Goal: Task Accomplishment & Management: Complete application form

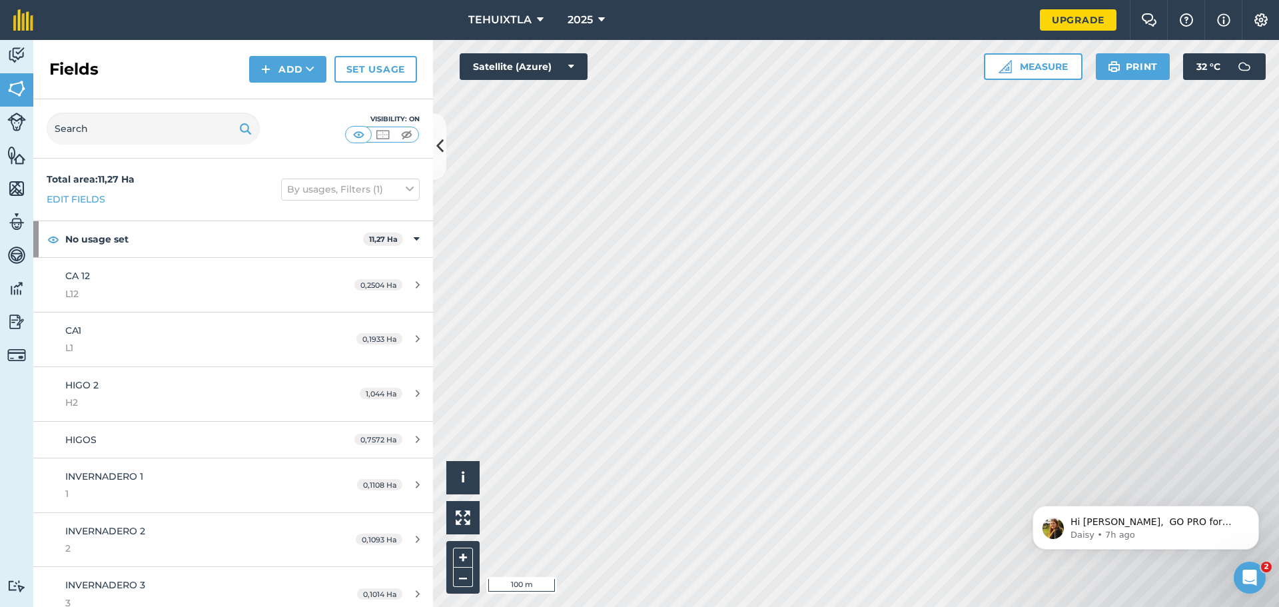
click at [438, 153] on icon at bounding box center [439, 146] width 7 height 23
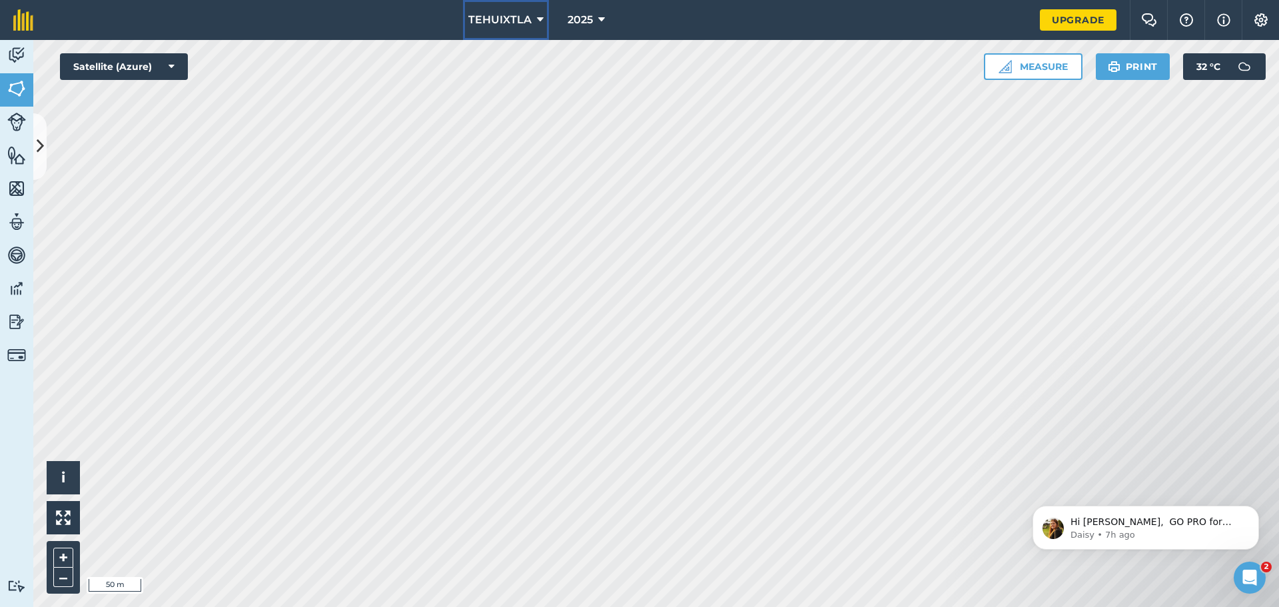
click at [530, 19] on button "TEHUIXTLA" at bounding box center [506, 20] width 86 height 40
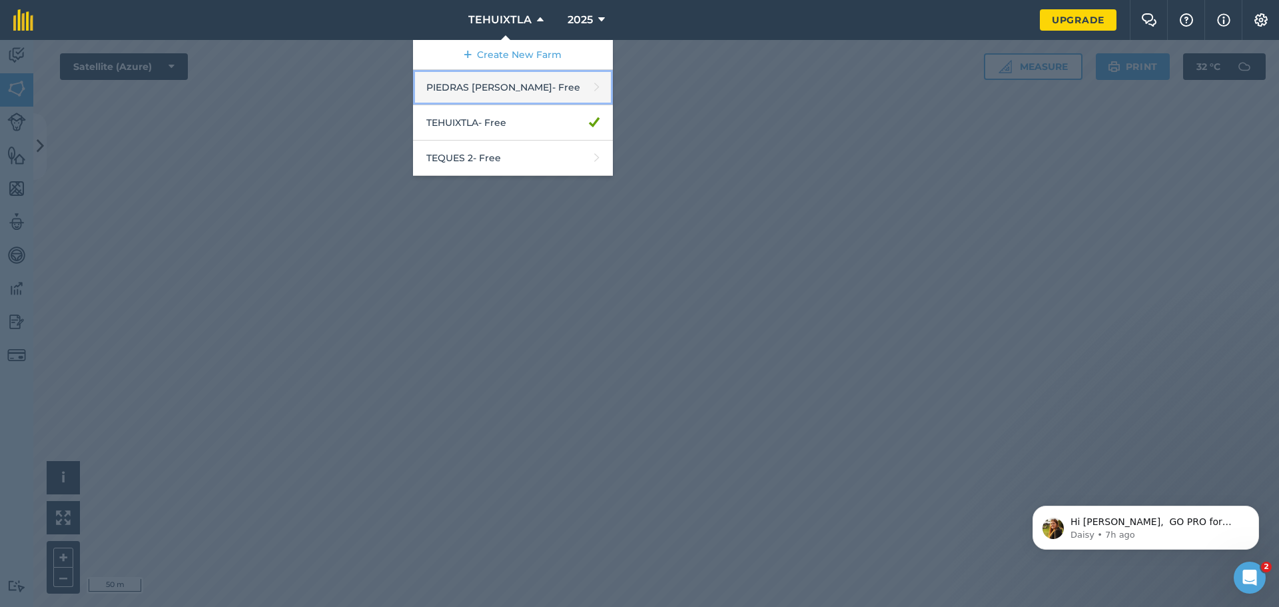
click at [482, 95] on link "PIEDRAS [PERSON_NAME] - Free" at bounding box center [513, 87] width 200 height 35
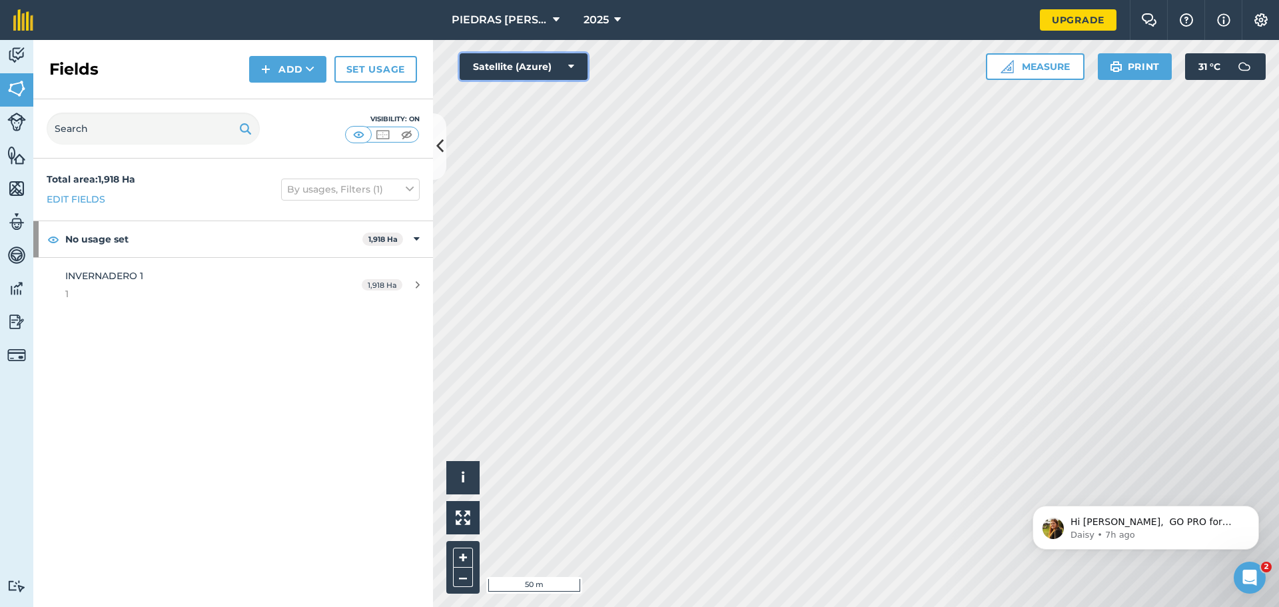
click at [568, 70] on button "Satellite (Azure)" at bounding box center [524, 66] width 128 height 27
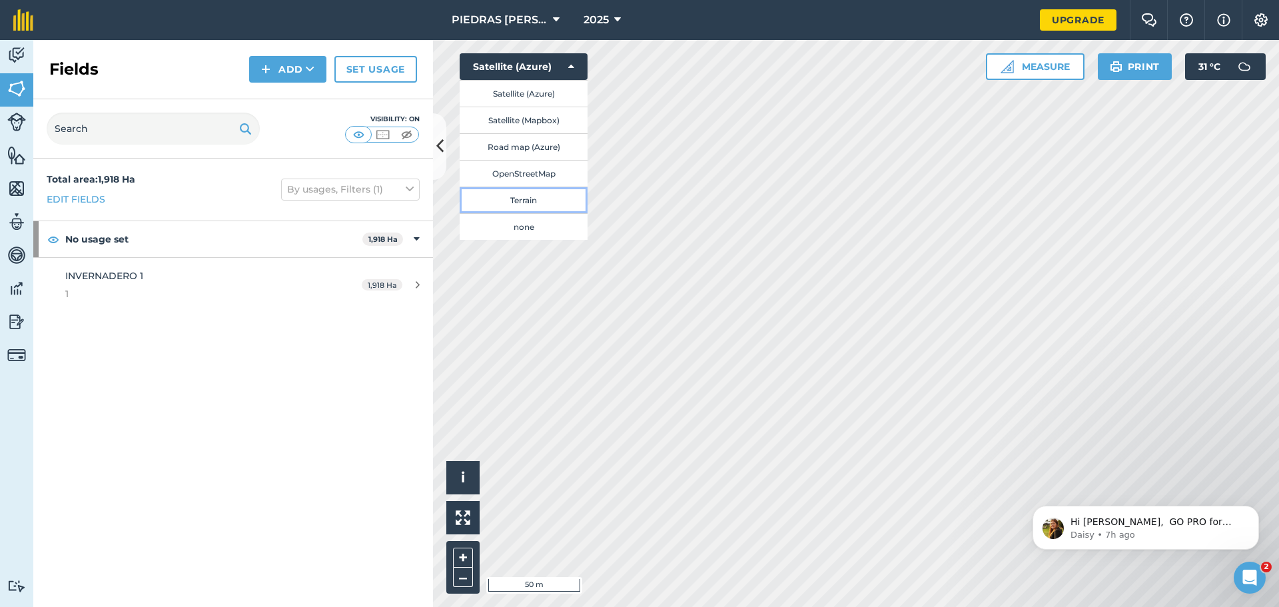
click at [525, 199] on button "Terrain" at bounding box center [524, 200] width 128 height 27
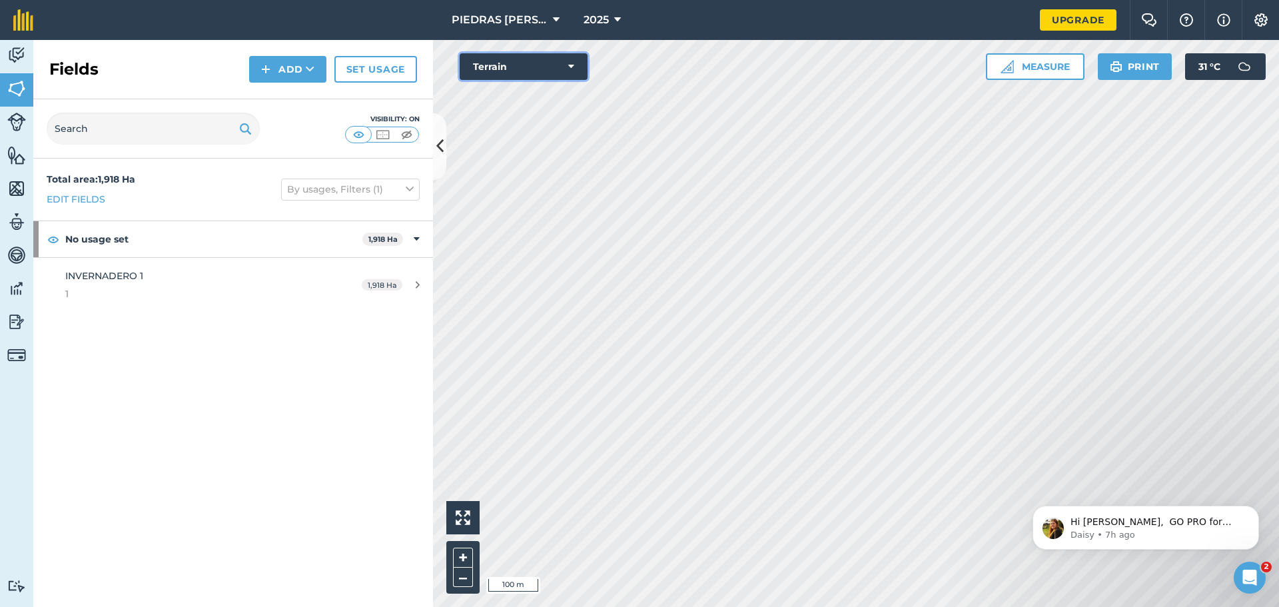
click at [566, 69] on button "Terrain" at bounding box center [524, 66] width 128 height 27
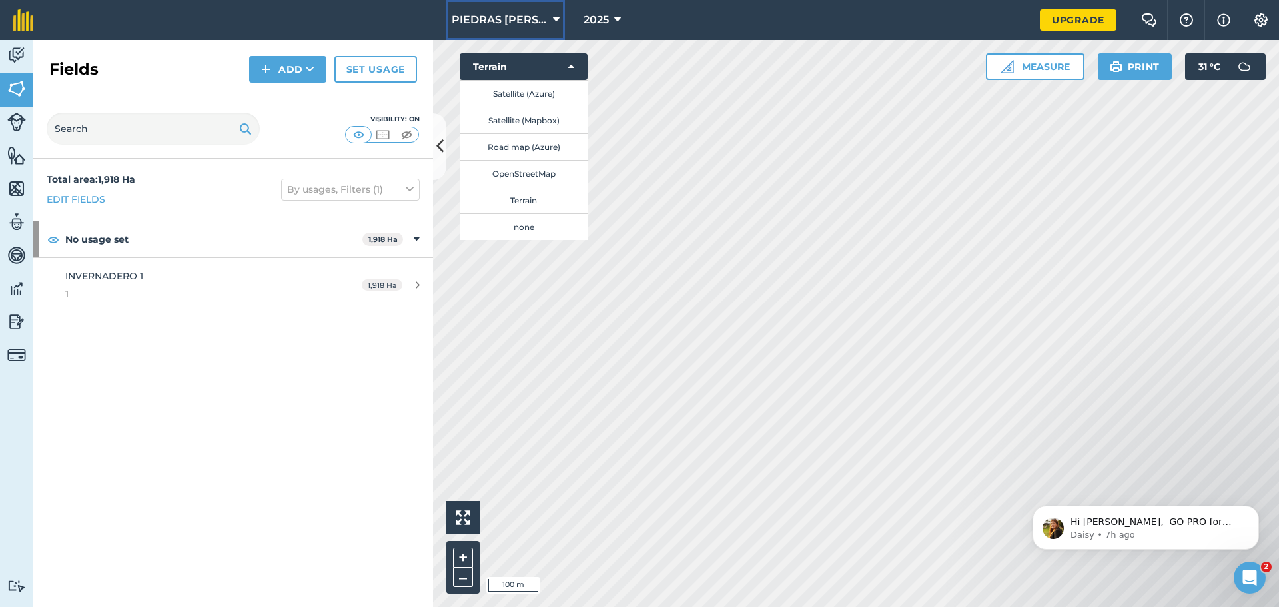
click at [501, 23] on span "PIEDRAS [PERSON_NAME]" at bounding box center [500, 20] width 96 height 16
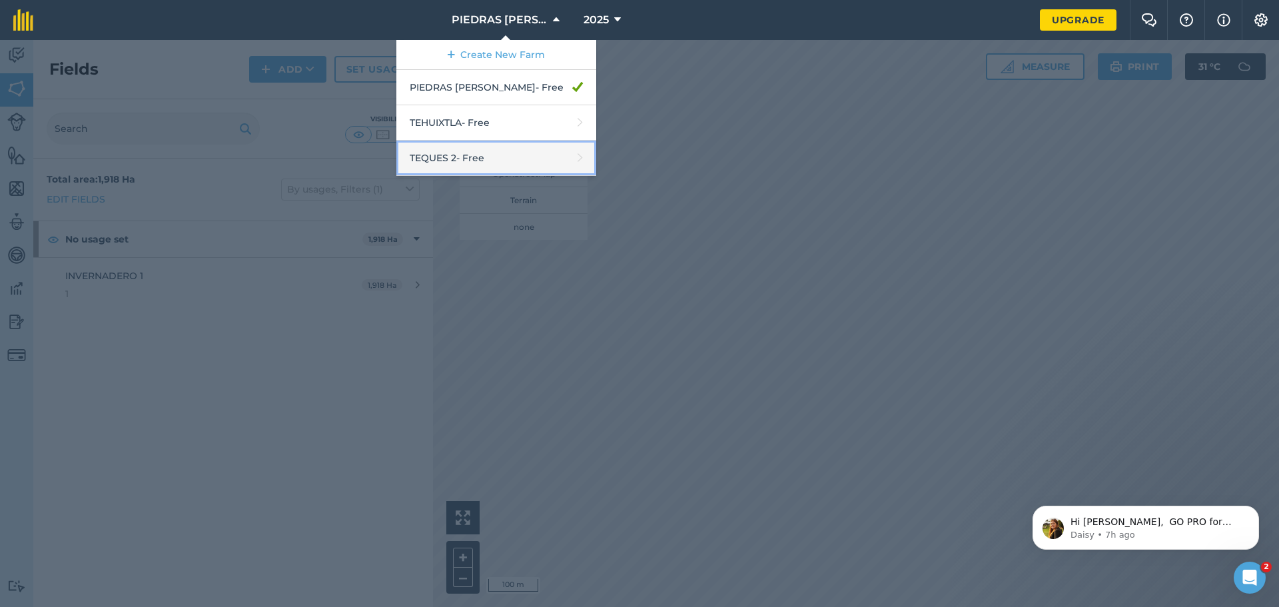
click at [495, 156] on link "TEQUES 2 - Free" at bounding box center [496, 158] width 200 height 35
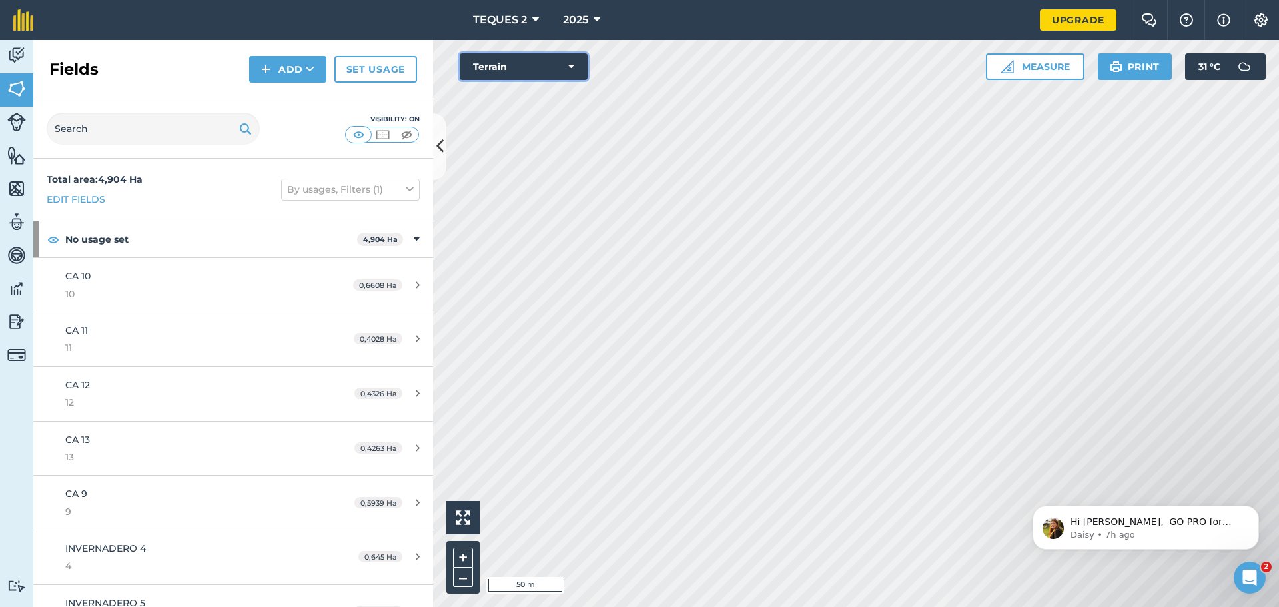
click at [559, 67] on button "Terrain" at bounding box center [524, 66] width 128 height 27
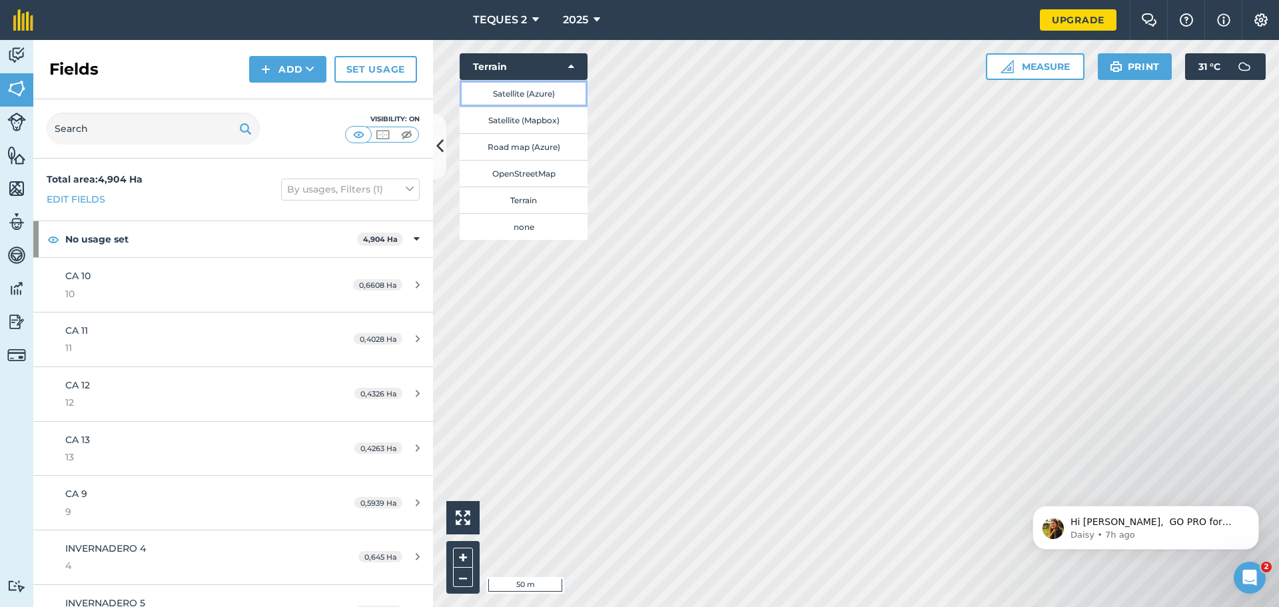
click at [538, 94] on button "Satellite (Azure)" at bounding box center [524, 93] width 128 height 27
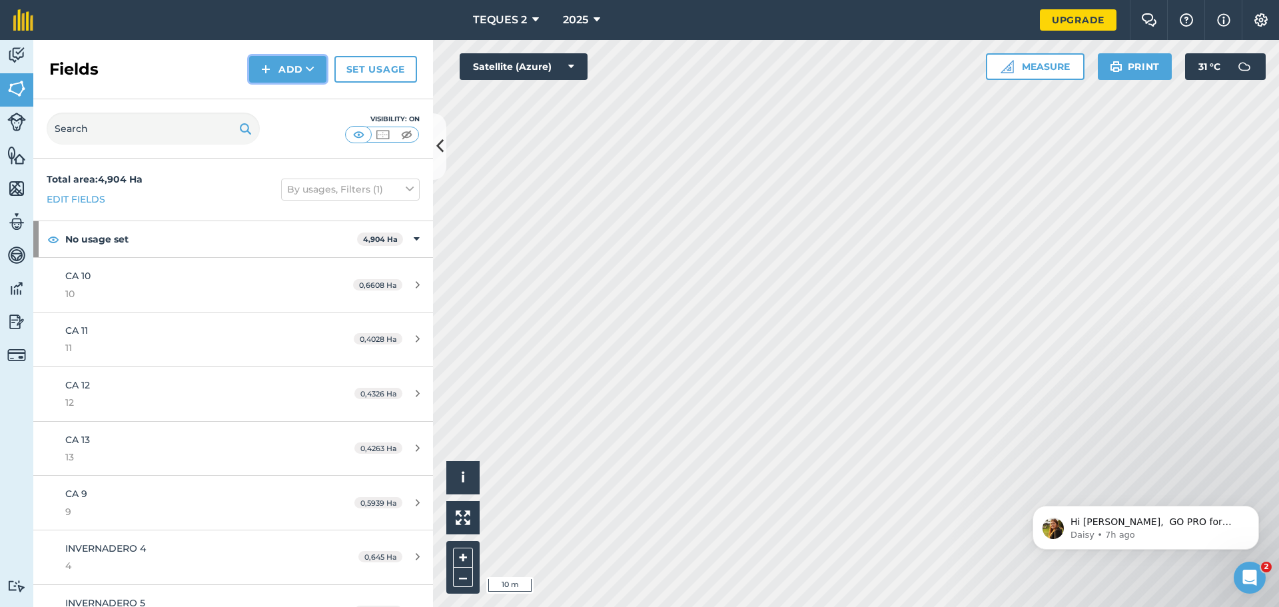
click at [298, 69] on button "Add" at bounding box center [287, 69] width 77 height 27
click at [292, 94] on link "Draw" at bounding box center [287, 99] width 73 height 29
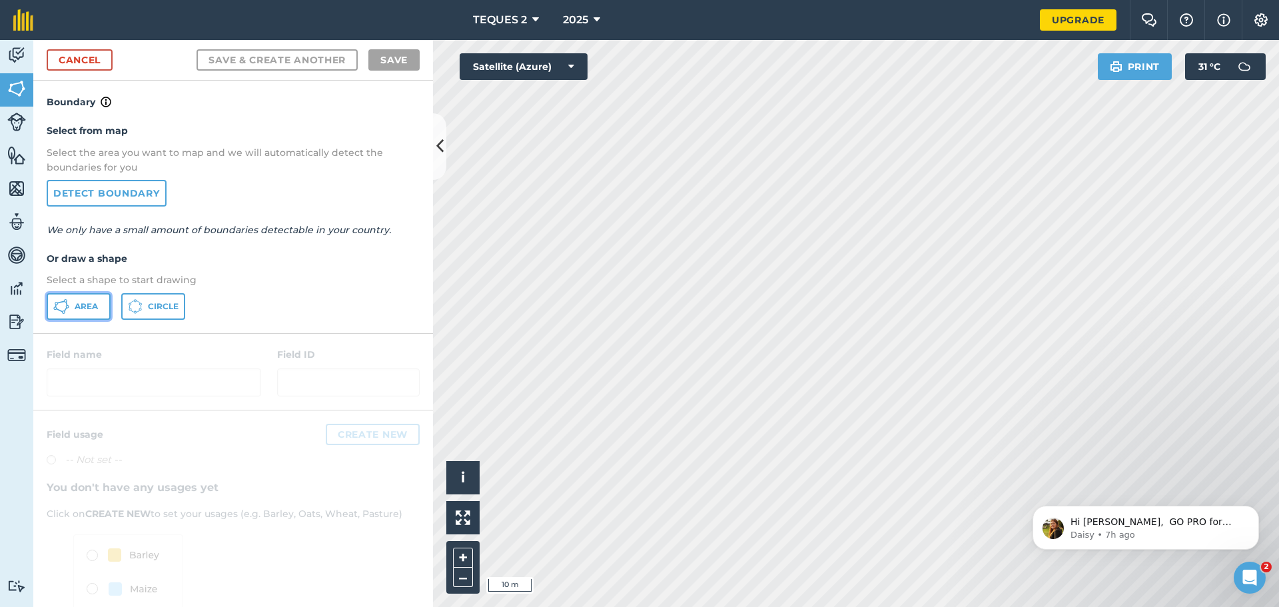
drag, startPoint x: 93, startPoint y: 297, endPoint x: 87, endPoint y: 293, distance: 6.9
click at [91, 297] on button "Area" at bounding box center [79, 306] width 64 height 27
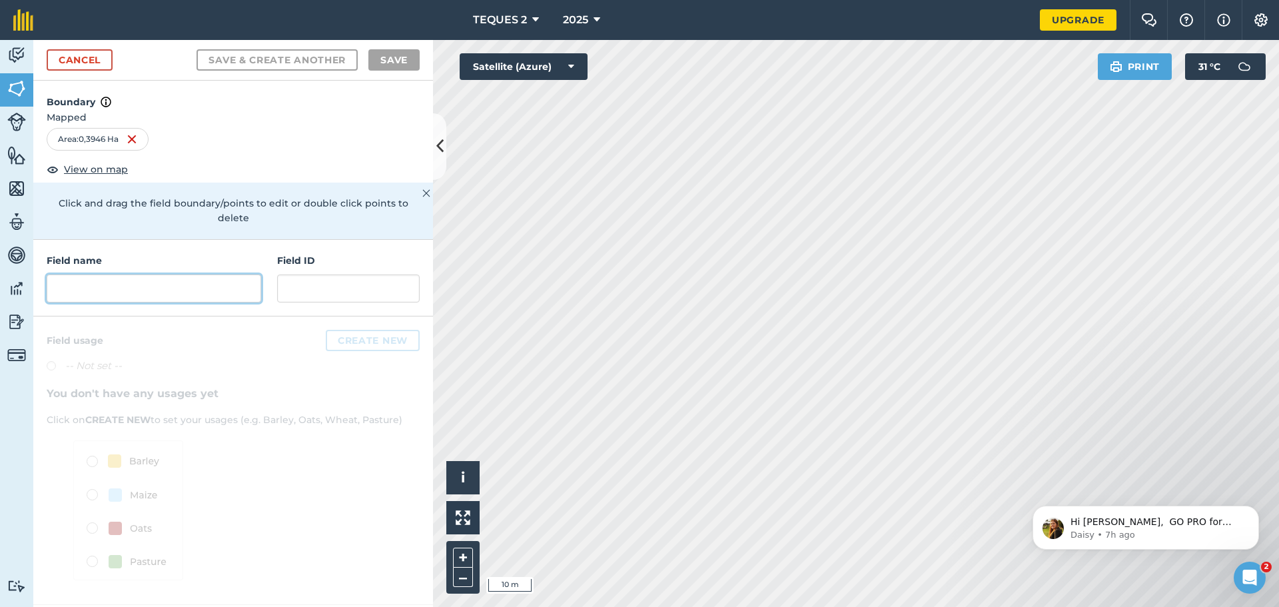
click at [171, 275] on input "text" at bounding box center [154, 289] width 215 height 28
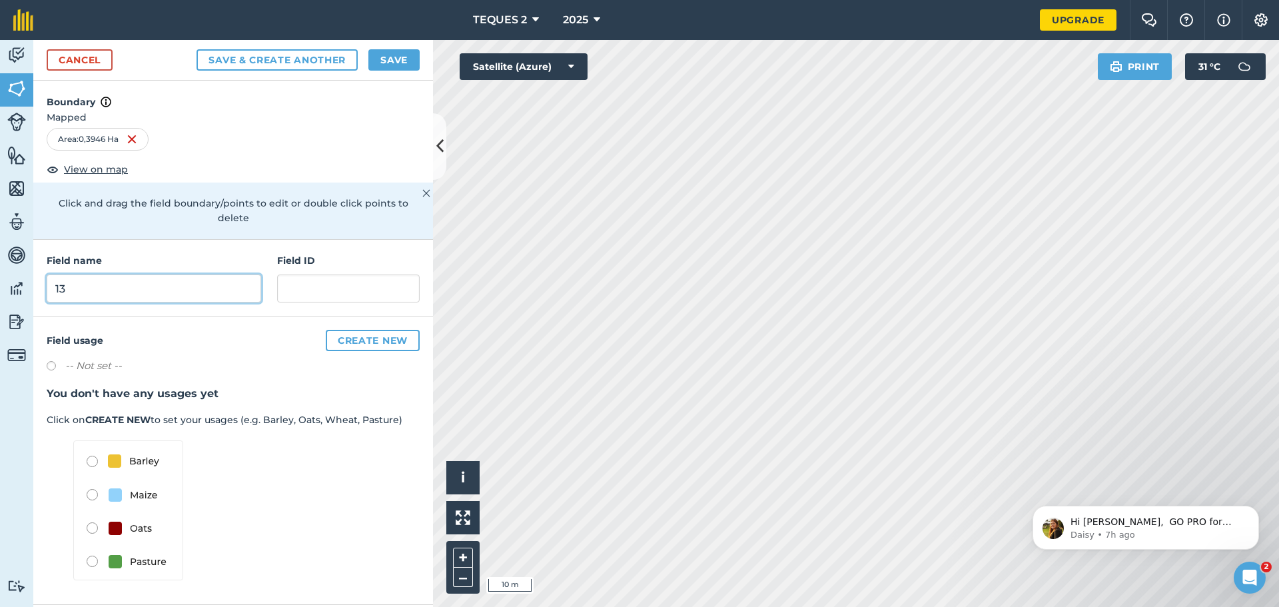
type input "13"
click at [367, 283] on input "text" at bounding box center [348, 289] width 143 height 28
type input "I"
drag, startPoint x: 79, startPoint y: 271, endPoint x: 32, endPoint y: 268, distance: 46.8
click at [32, 268] on div "Activity Fields Livestock Features Maps Team Vehicles Data Reporting Billing Tu…" at bounding box center [639, 323] width 1279 height 567
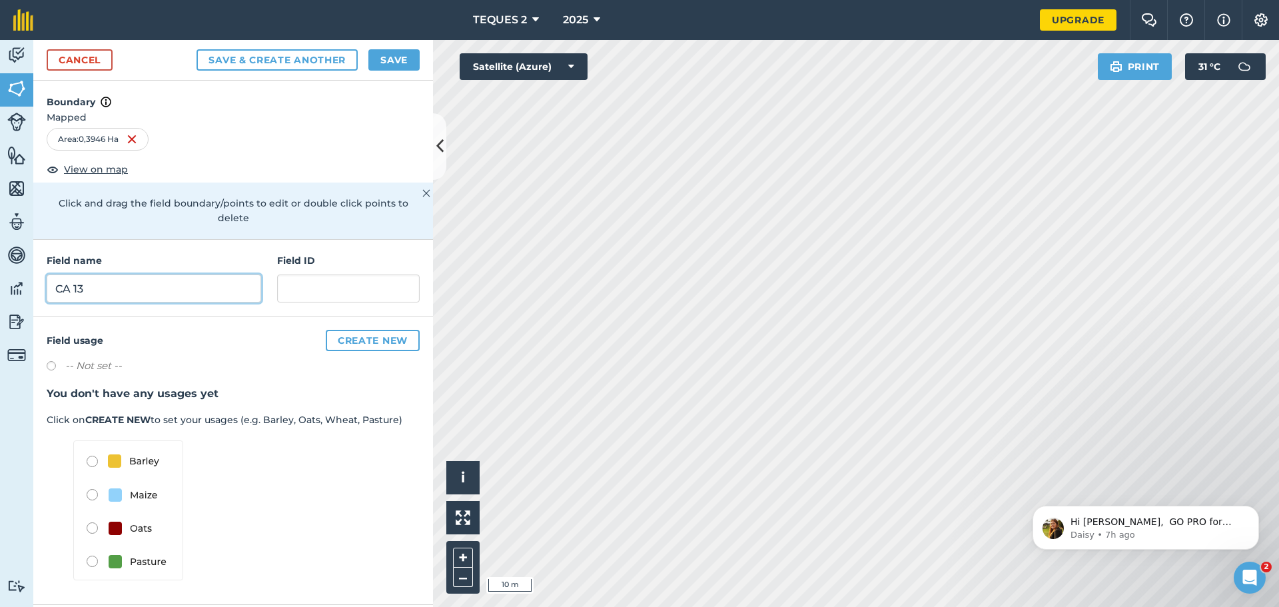
type input "CA 13"
click at [297, 275] on input "text" at bounding box center [348, 289] width 143 height 28
type input "CA13"
click at [197, 49] on button "Save & Create Another" at bounding box center [277, 59] width 161 height 21
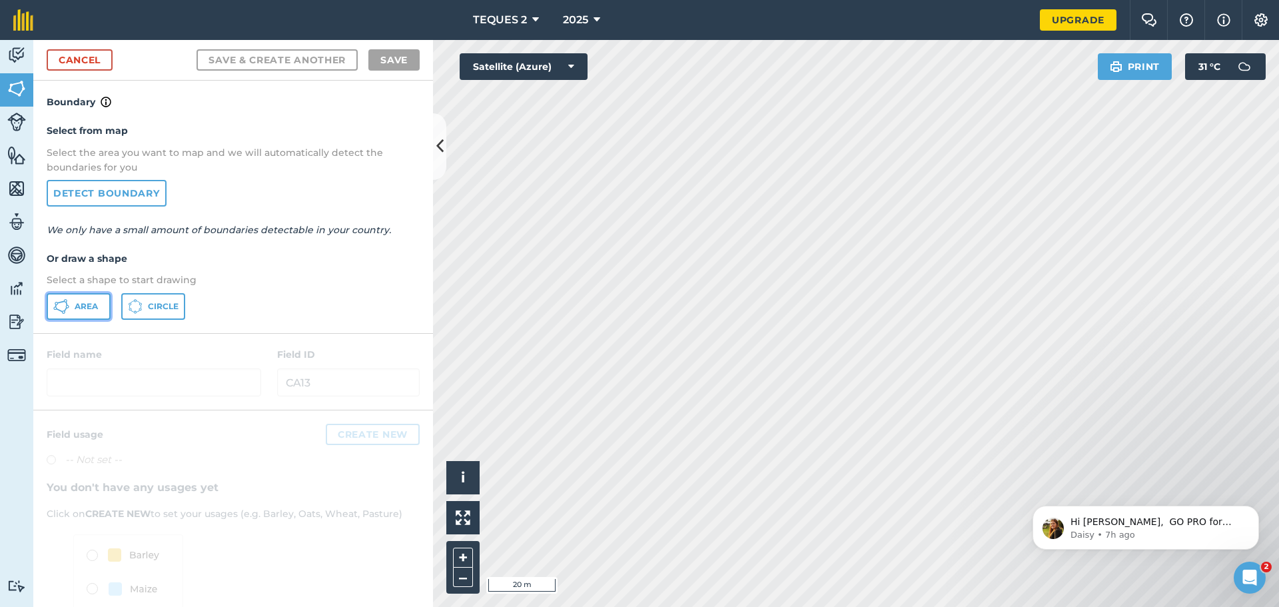
click at [83, 304] on span "Area" at bounding box center [86, 306] width 23 height 11
click at [87, 57] on link "Cancel" at bounding box center [80, 59] width 66 height 21
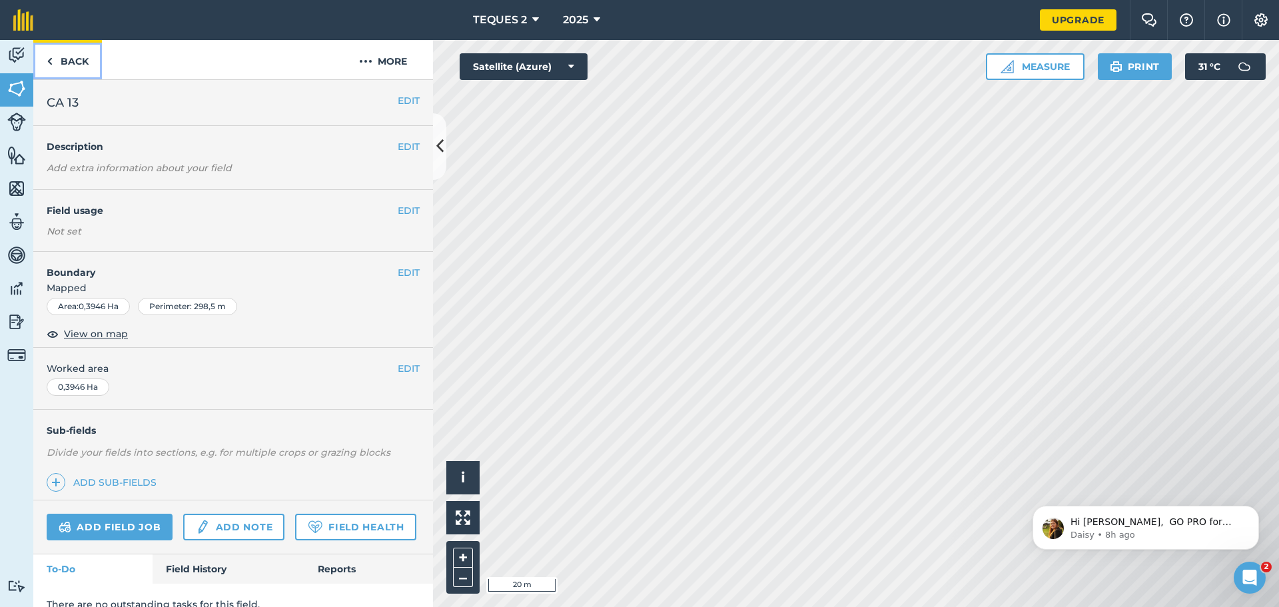
click at [62, 60] on link "Back" at bounding box center [67, 59] width 69 height 39
click at [80, 66] on link "Back" at bounding box center [67, 59] width 69 height 39
click at [34, 61] on link "Back" at bounding box center [67, 59] width 69 height 39
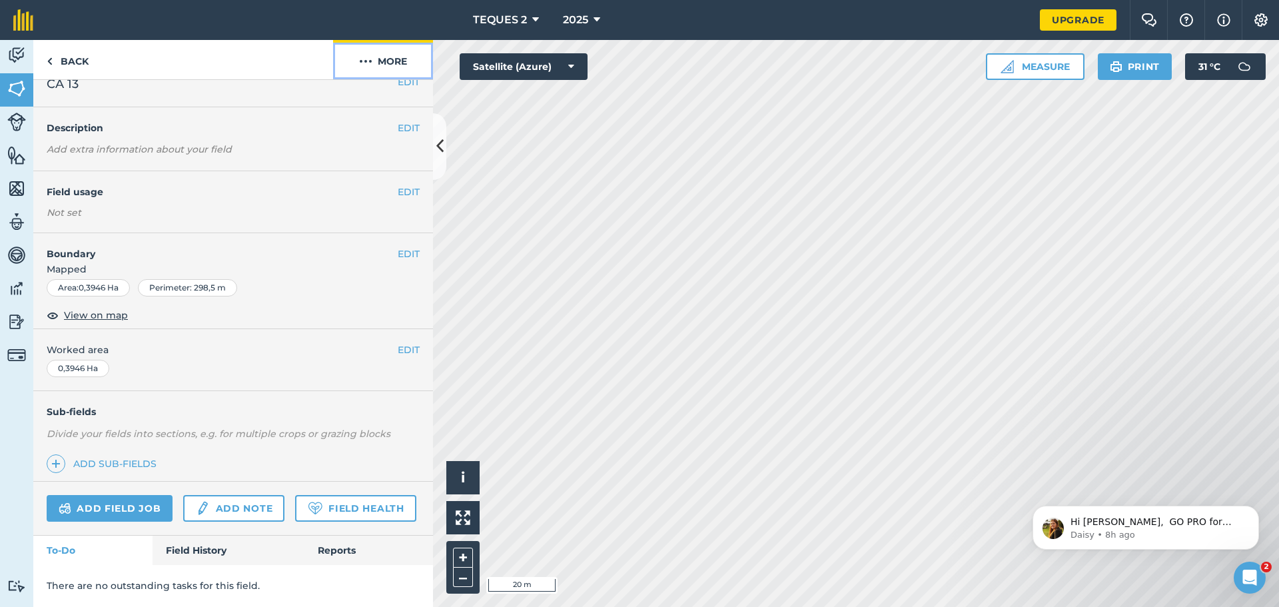
click at [405, 63] on button "More" at bounding box center [383, 59] width 100 height 39
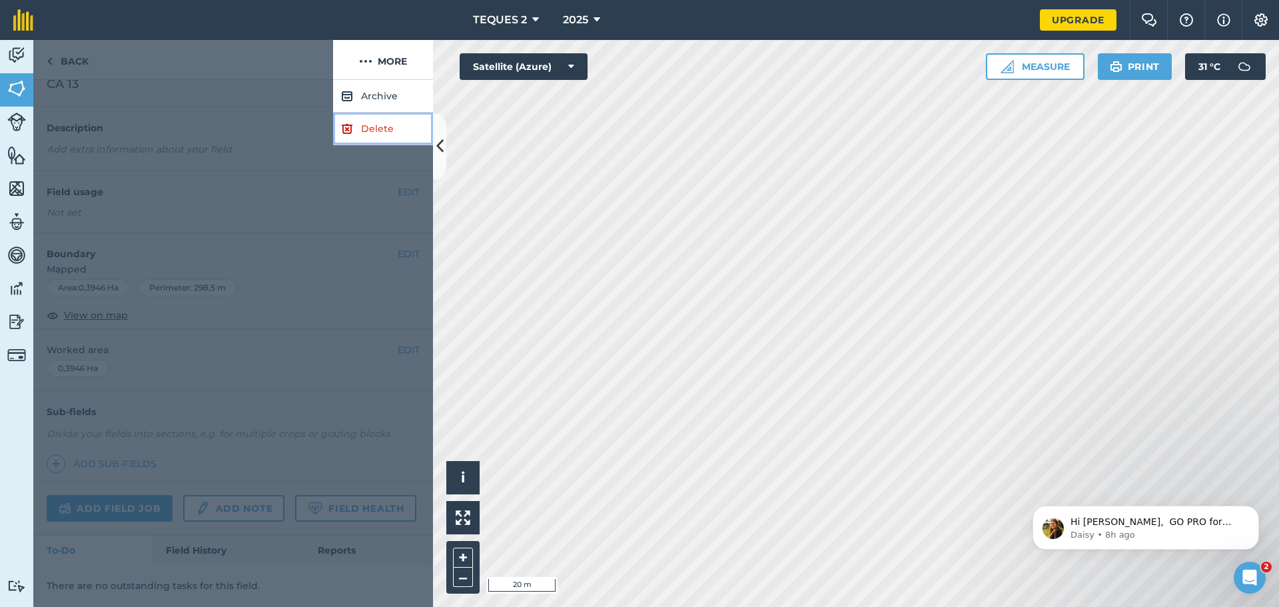
click at [387, 127] on link "Delete" at bounding box center [383, 129] width 100 height 33
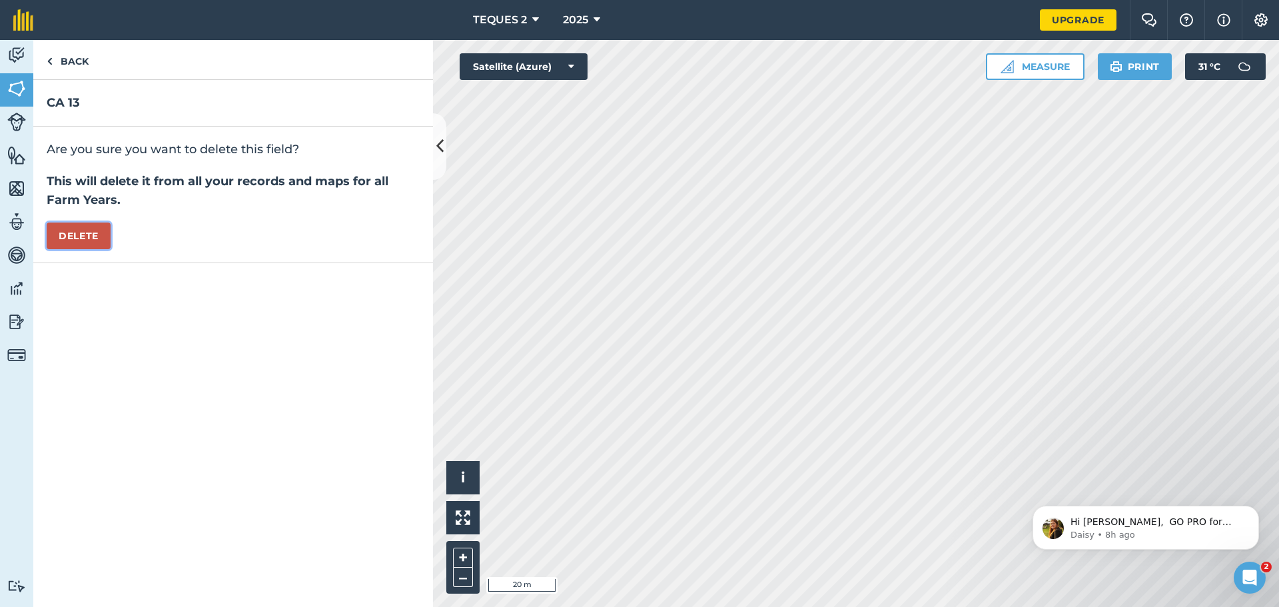
click at [79, 240] on button "Delete" at bounding box center [79, 236] width 64 height 27
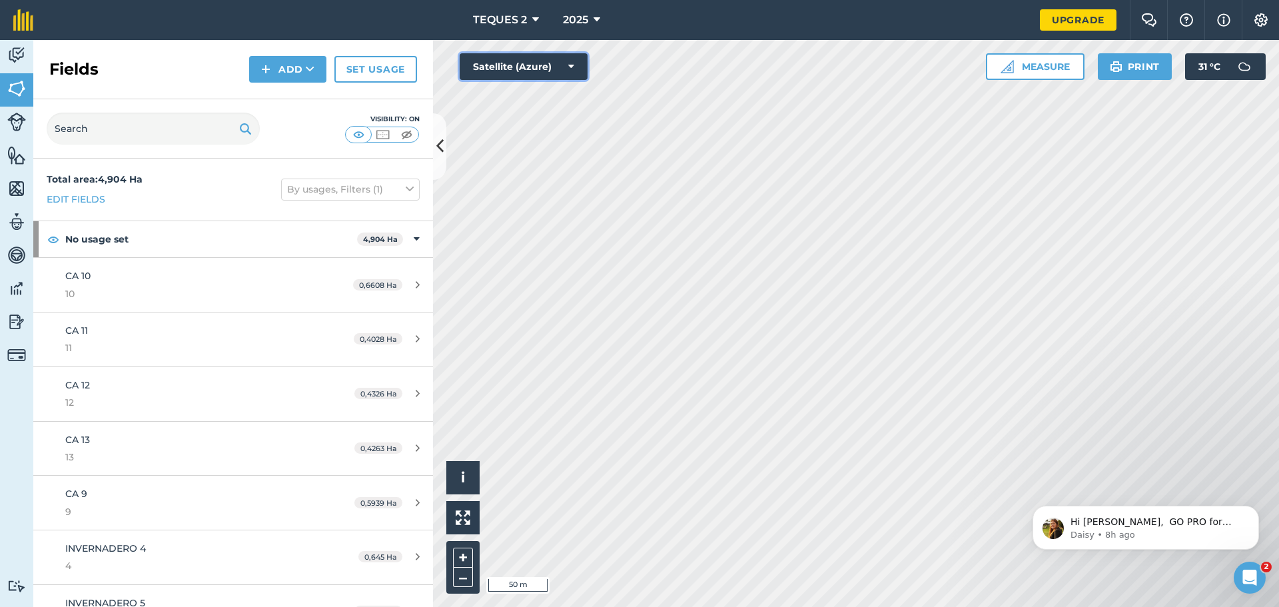
click at [551, 61] on button "Satellite (Azure)" at bounding box center [524, 66] width 128 height 27
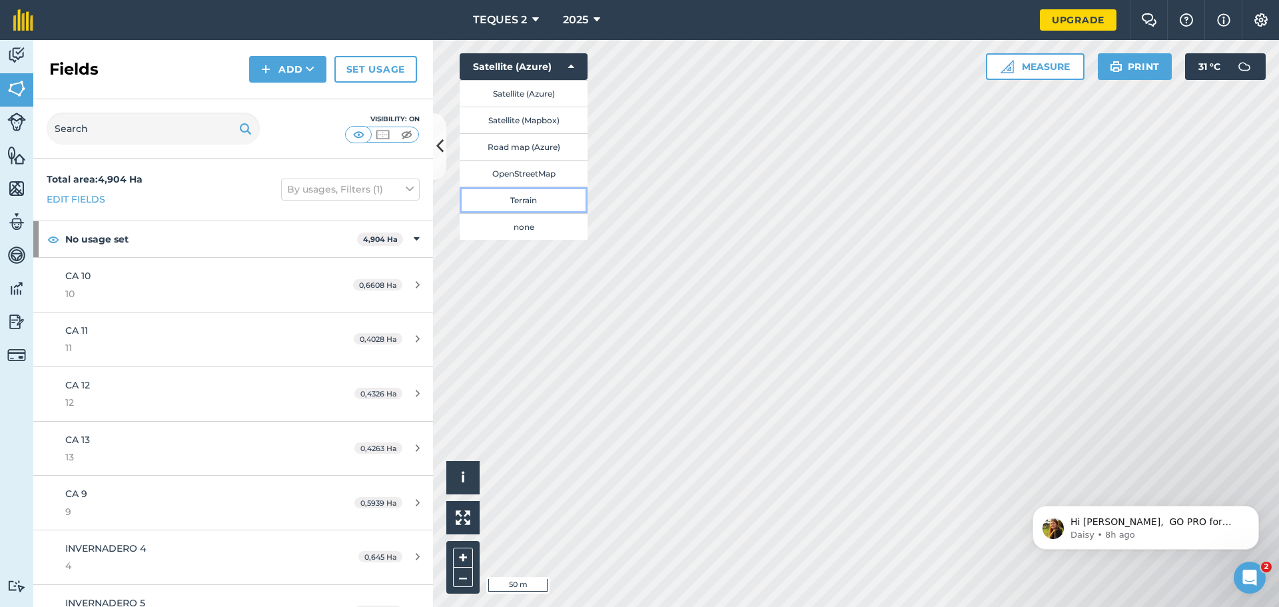
click at [530, 201] on button "Terrain" at bounding box center [524, 200] width 128 height 27
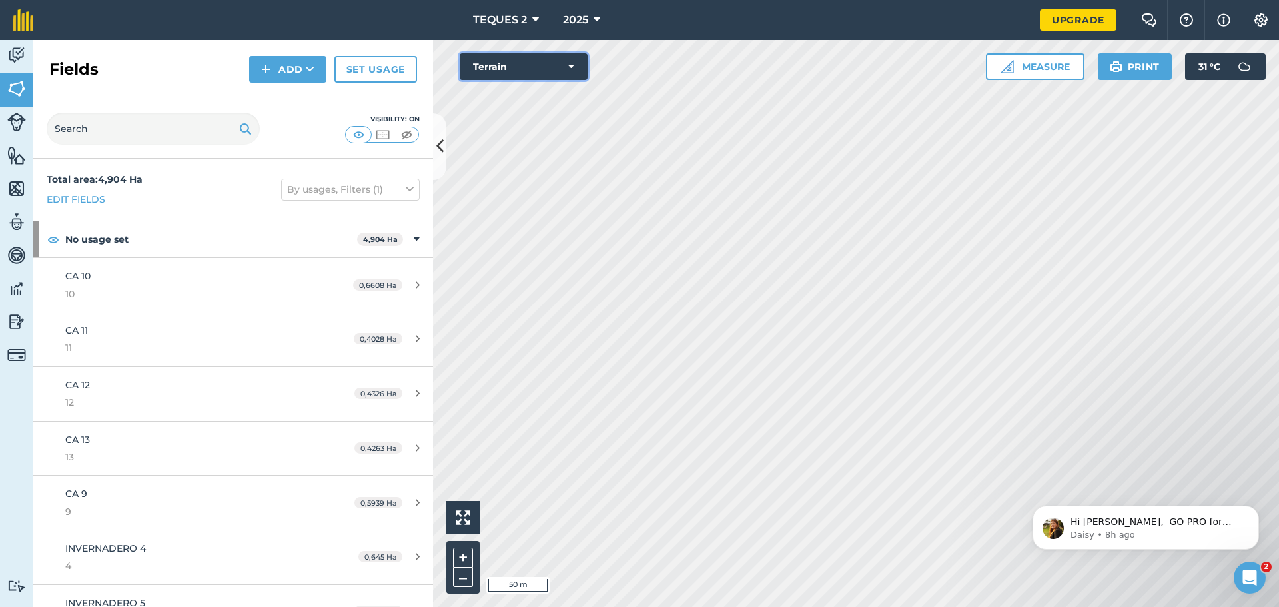
click at [572, 68] on icon at bounding box center [571, 66] width 6 height 13
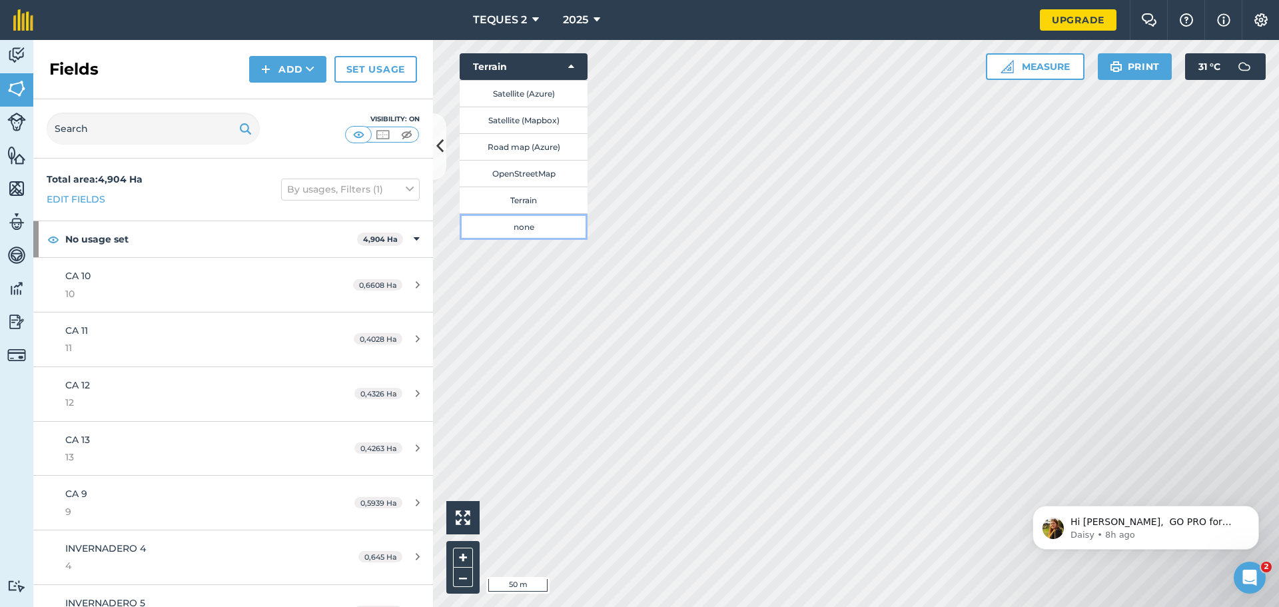
click at [532, 229] on button "none" at bounding box center [524, 226] width 128 height 27
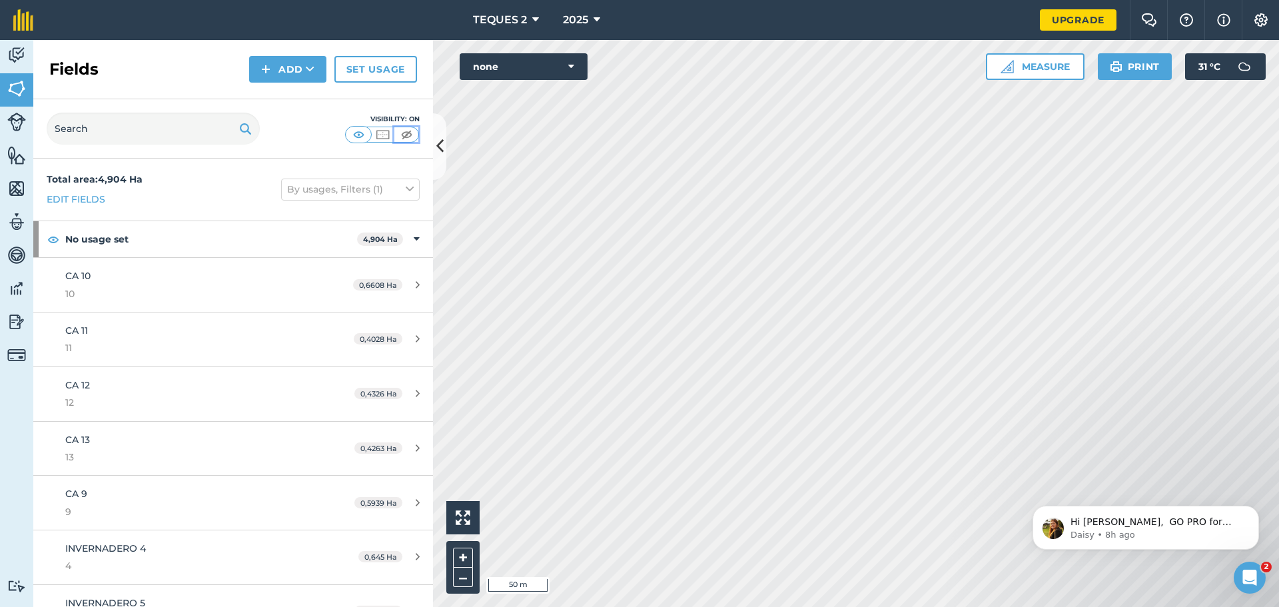
click at [400, 135] on img at bounding box center [406, 134] width 17 height 13
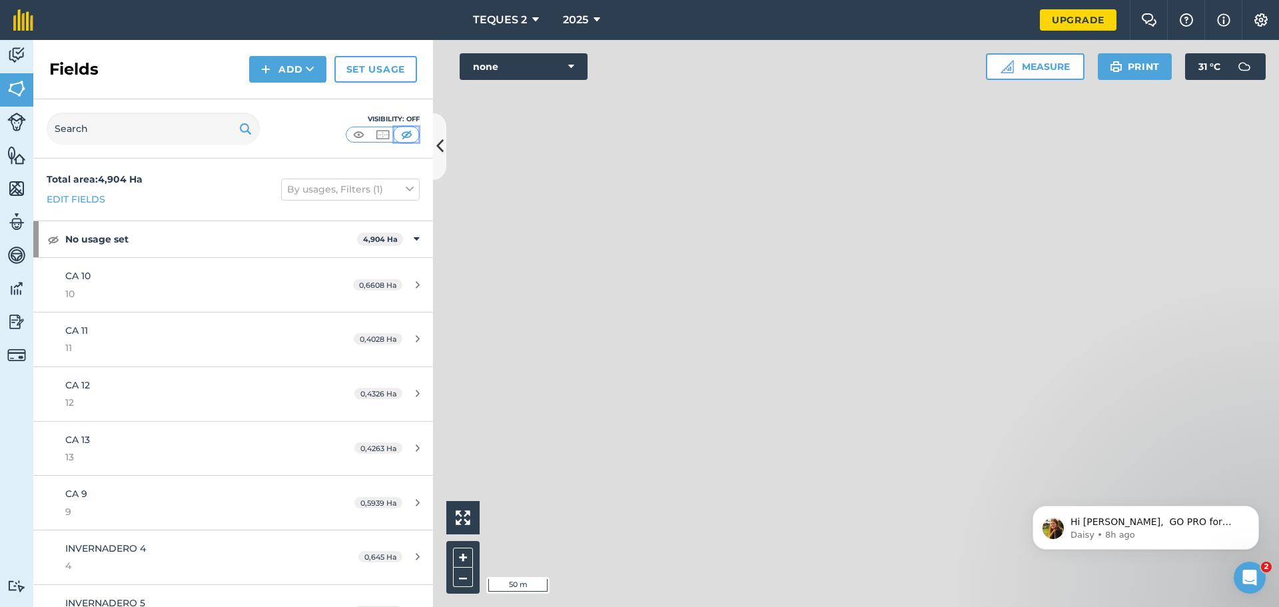
click at [398, 134] on img at bounding box center [406, 134] width 17 height 13
click at [355, 135] on img at bounding box center [359, 134] width 17 height 13
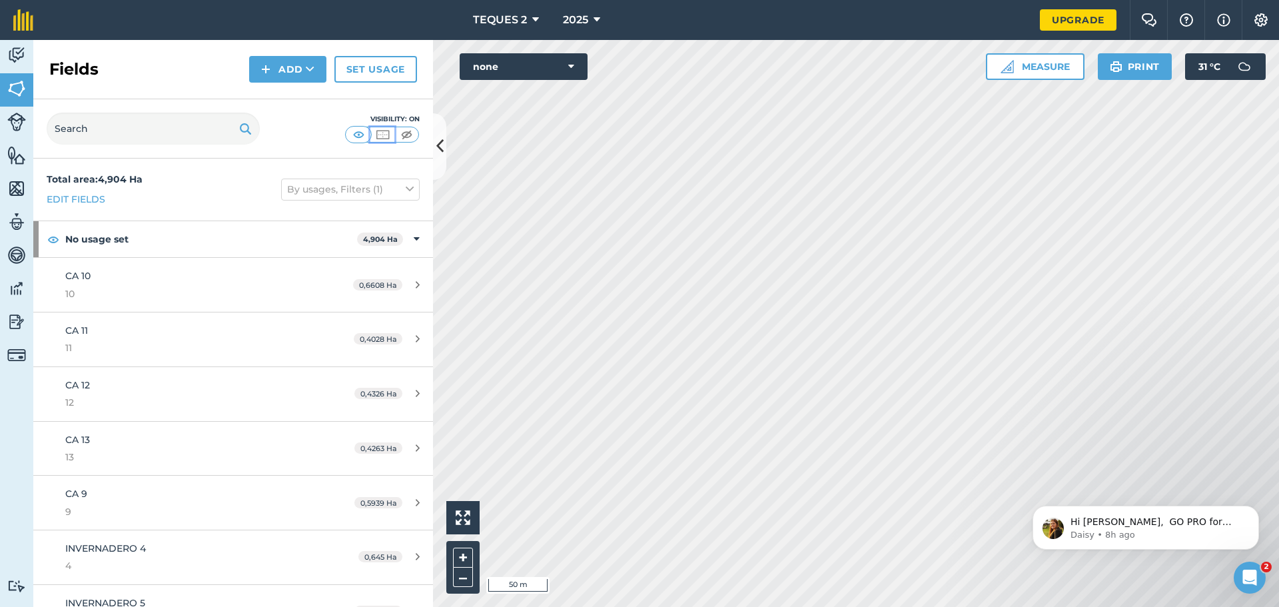
click at [387, 134] on img at bounding box center [383, 134] width 17 height 13
click at [358, 134] on img at bounding box center [359, 134] width 17 height 13
click at [357, 134] on img at bounding box center [359, 134] width 17 height 13
click at [385, 137] on img at bounding box center [383, 134] width 17 height 13
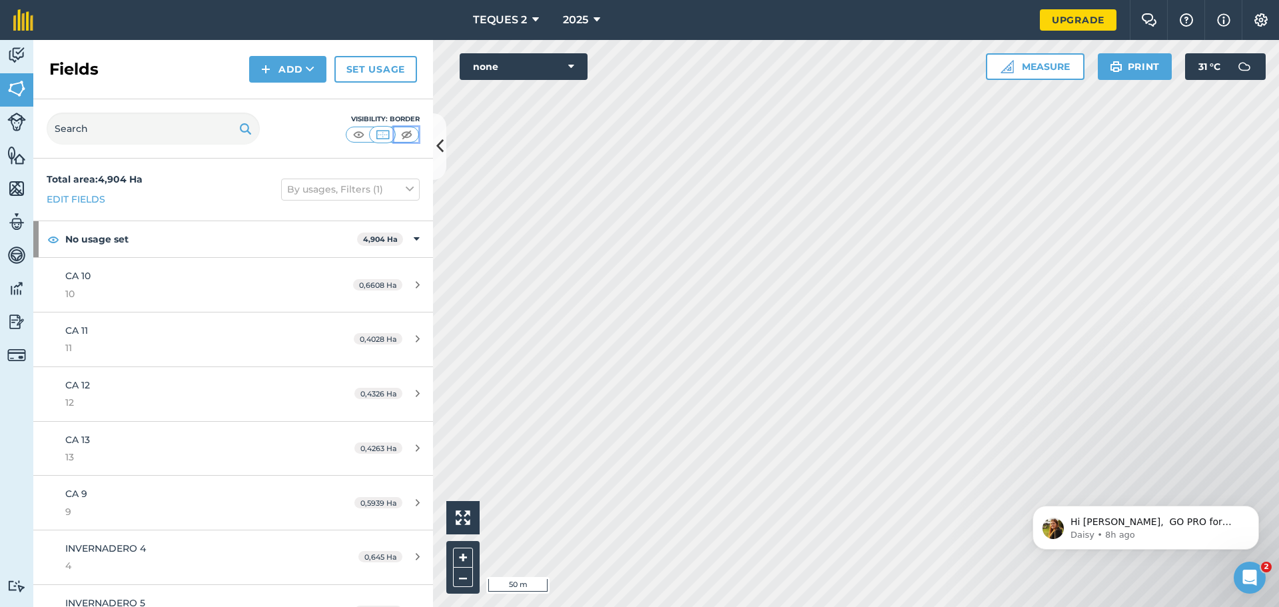
click at [401, 135] on img at bounding box center [406, 134] width 17 height 13
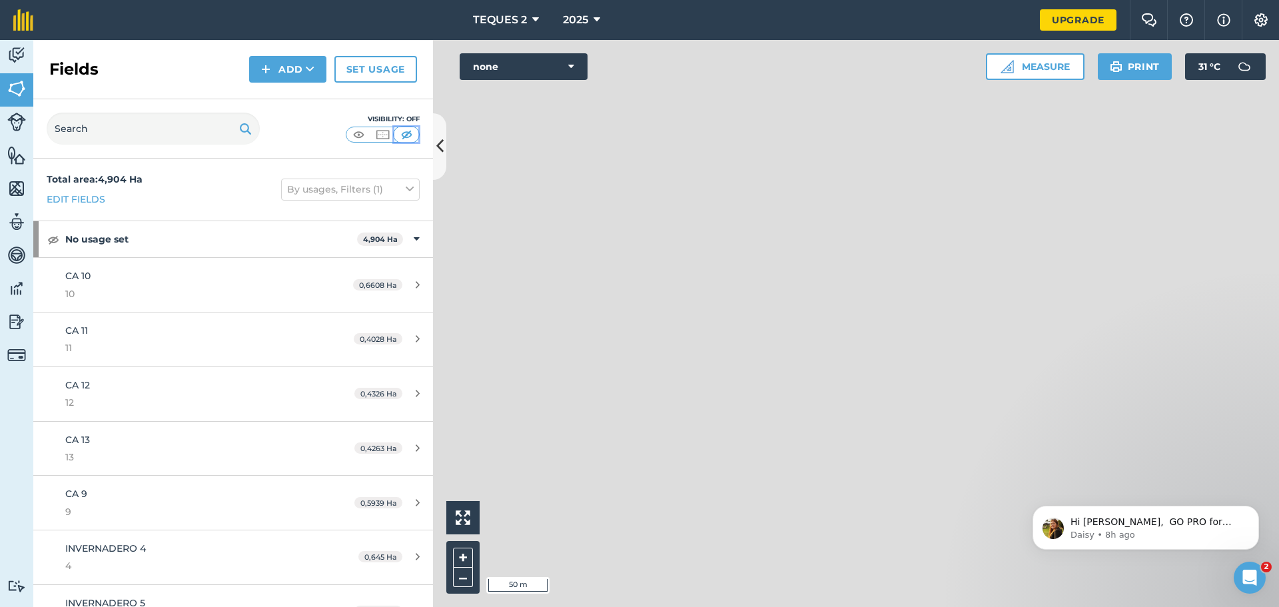
click at [405, 135] on img at bounding box center [406, 134] width 17 height 13
click at [386, 135] on img at bounding box center [383, 134] width 17 height 13
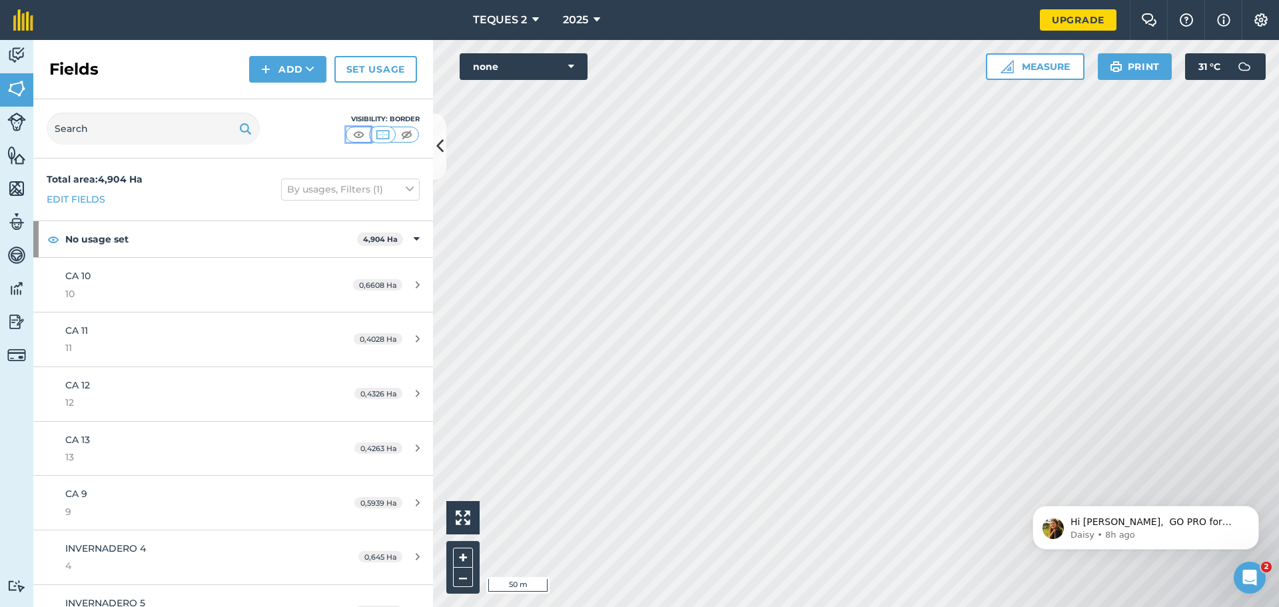
click at [357, 136] on img at bounding box center [359, 134] width 17 height 13
click at [356, 133] on img at bounding box center [359, 134] width 17 height 13
click at [379, 141] on img at bounding box center [383, 134] width 17 height 13
